Goal: Task Accomplishment & Management: Complete application form

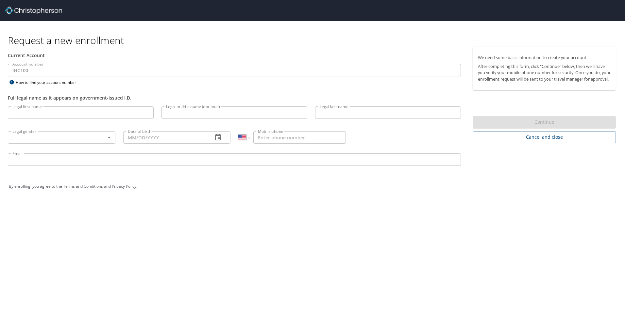
select select "US"
click at [76, 109] on input "Legal first name" at bounding box center [81, 113] width 146 height 12
type input "[PERSON_NAME]"
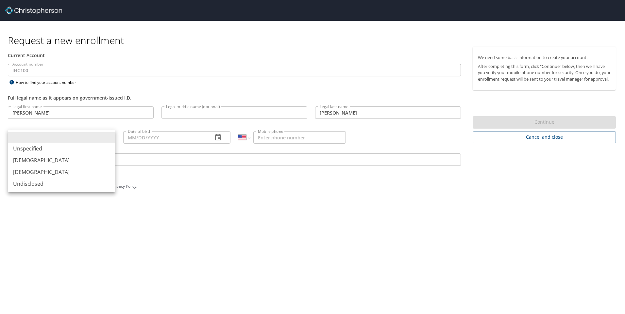
click at [112, 137] on body "Request a new enrollment Current Account Account number IHC100 Account number H…" at bounding box center [312, 157] width 625 height 314
click at [80, 160] on li "[DEMOGRAPHIC_DATA]" at bounding box center [61, 161] width 107 height 12
type input "[DEMOGRAPHIC_DATA]"
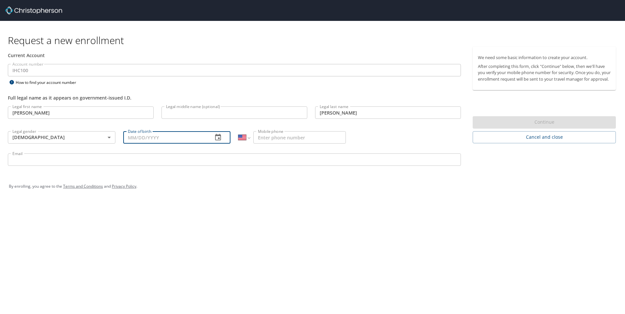
click at [151, 136] on input "Date of birth" at bounding box center [165, 137] width 85 height 12
type input "[DATE]"
type input "[PHONE_NUMBER]"
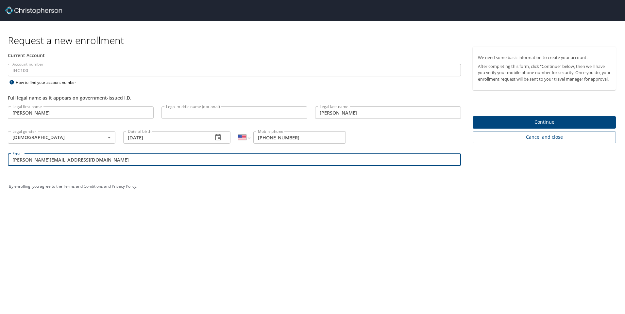
click at [30, 160] on input "[PERSON_NAME][EMAIL_ADDRESS][DOMAIN_NAME]" at bounding box center [234, 160] width 453 height 12
type input "[PERSON_NAME][EMAIL_ADDRESS][PERSON_NAME][DOMAIN_NAME]"
click at [184, 184] on div "By enrolling, you agree to the Terms and Conditions and Privacy Policy ." at bounding box center [312, 186] width 607 height 16
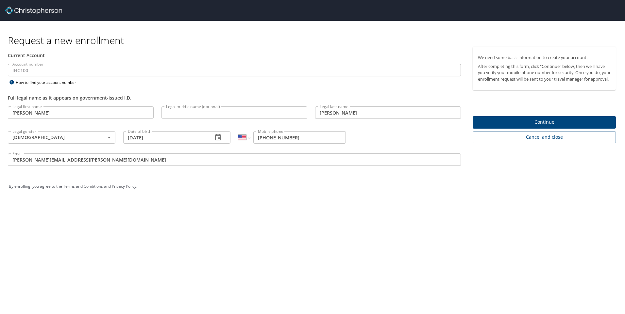
click at [515, 126] on span "Continue" at bounding box center [544, 122] width 133 height 8
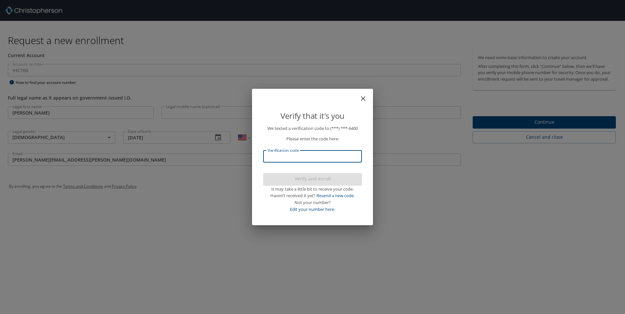
click at [351, 154] on input "Verification code" at bounding box center [312, 156] width 99 height 12
type input "363319"
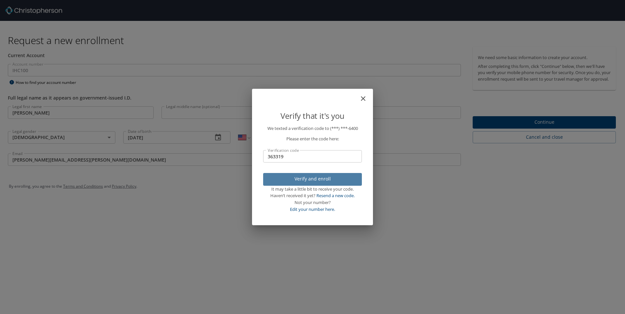
click at [333, 177] on span "Verify and enroll" at bounding box center [312, 179] width 88 height 8
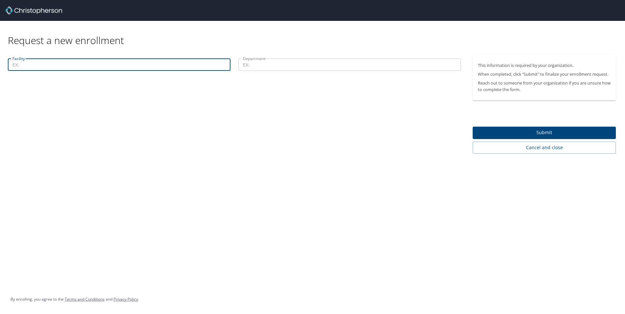
click at [142, 66] on input "Facility" at bounding box center [119, 64] width 222 height 12
type input "12800"
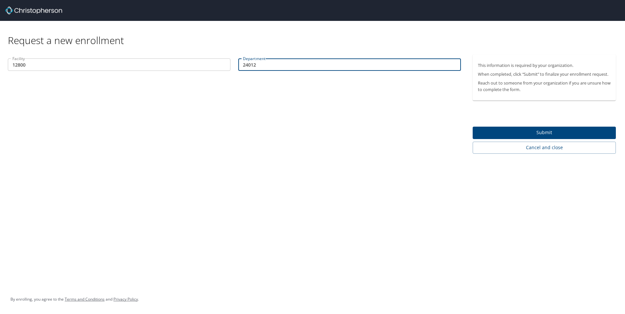
type input "24012"
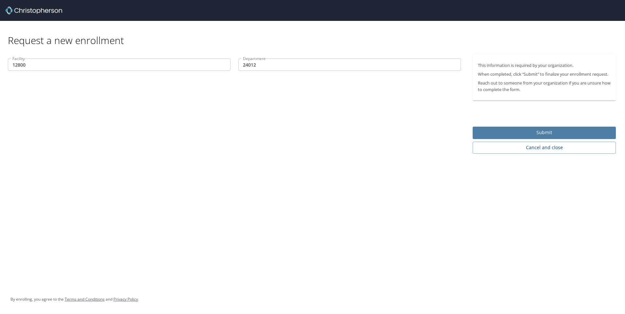
click at [511, 131] on span "Submit" at bounding box center [544, 133] width 133 height 8
